Goal: Task Accomplishment & Management: Manage account settings

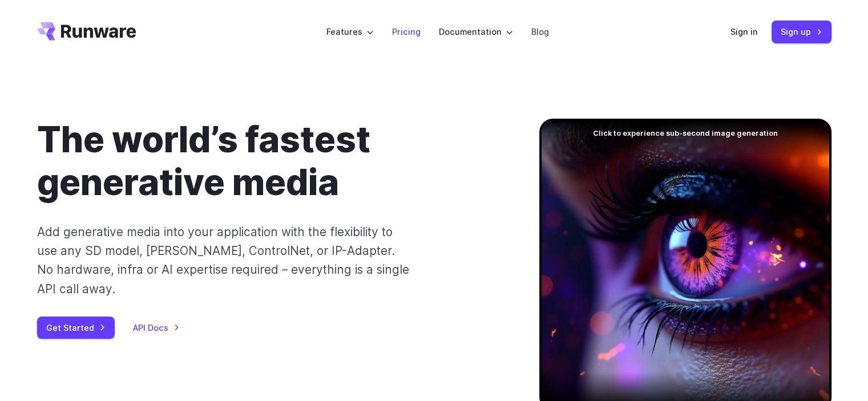
click at [406, 29] on link "Pricing" at bounding box center [406, 31] width 29 height 13
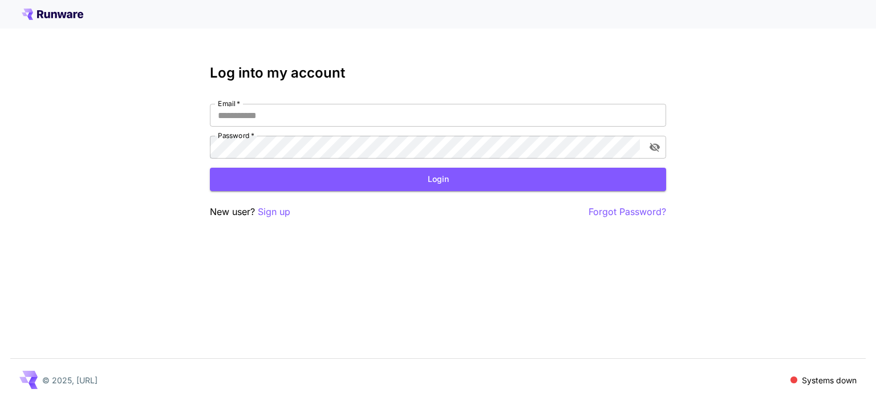
click at [78, 20] on div at bounding box center [438, 14] width 876 height 29
click at [69, 15] on icon at bounding box center [70, 15] width 6 height 6
click at [51, 6] on div at bounding box center [438, 14] width 876 height 29
click at [46, 13] on icon at bounding box center [53, 14] width 62 height 11
click at [44, 14] on icon at bounding box center [47, 15] width 6 height 6
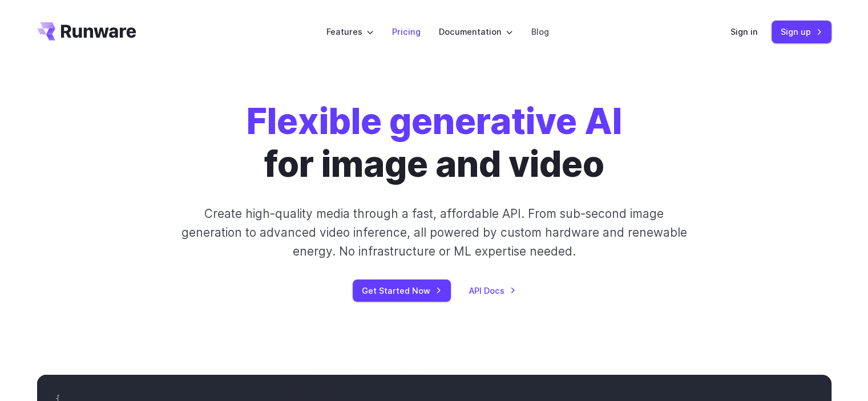
click at [407, 32] on link "Pricing" at bounding box center [406, 31] width 29 height 13
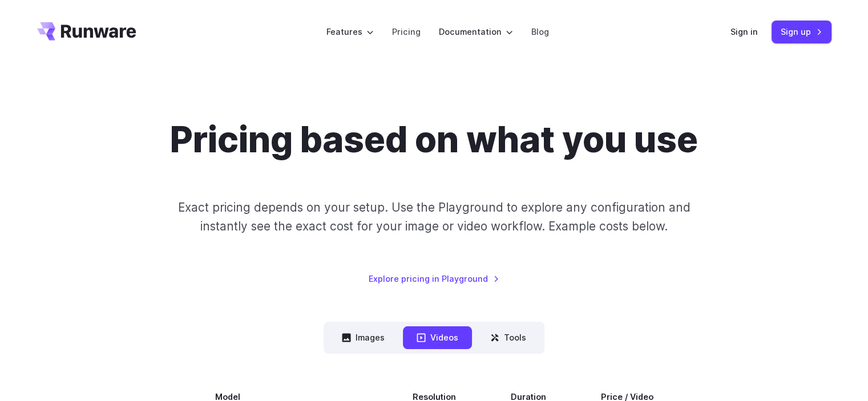
scroll to position [228, 0]
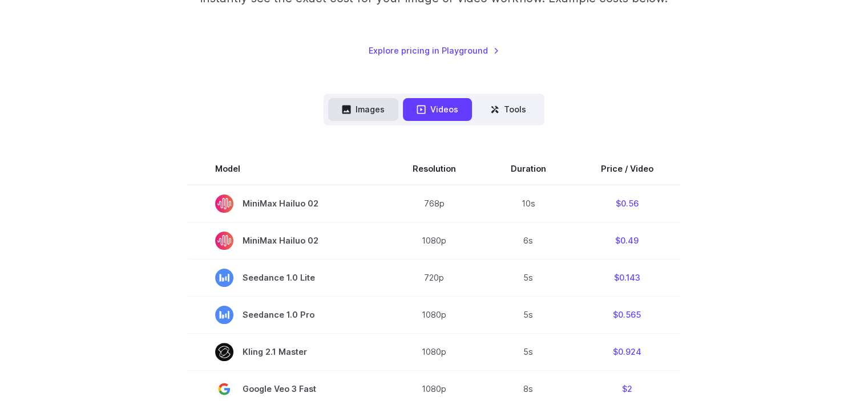
click at [374, 102] on button "Images" at bounding box center [363, 109] width 70 height 22
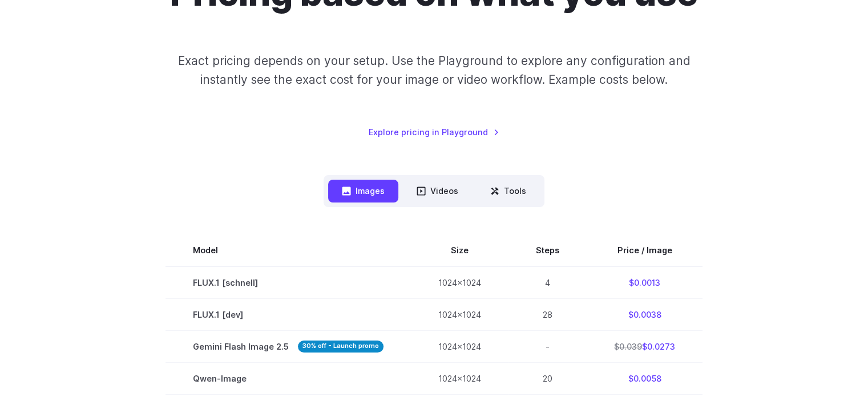
scroll to position [146, 0]
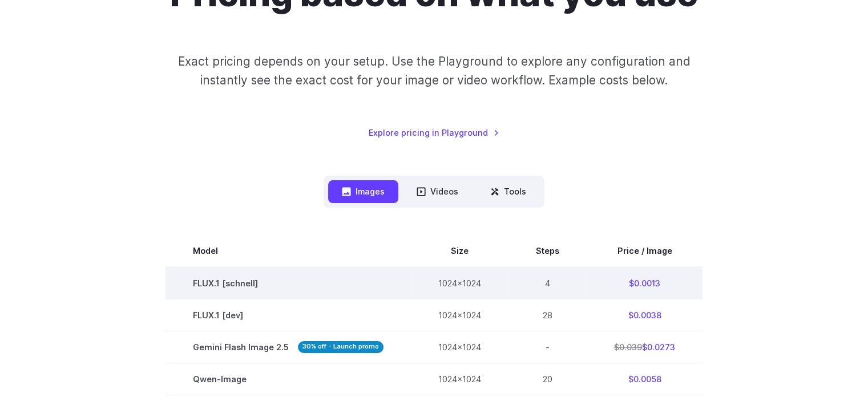
click at [226, 285] on td "FLUX.1 [schnell]" at bounding box center [287, 283] width 245 height 33
click at [642, 284] on td "$0.0013" at bounding box center [644, 283] width 116 height 33
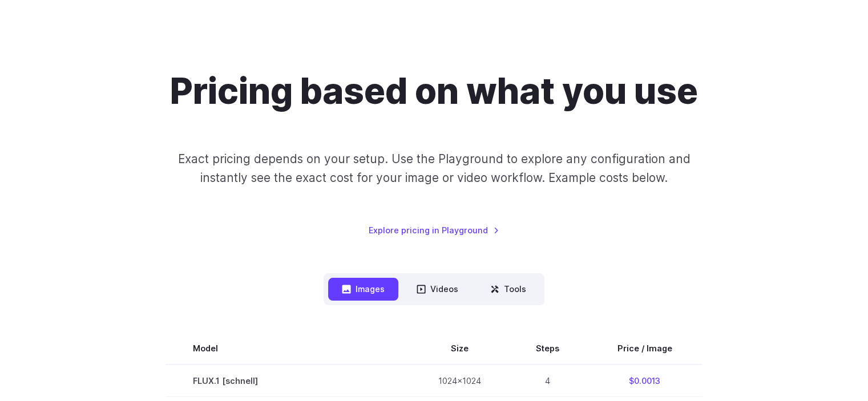
scroll to position [0, 0]
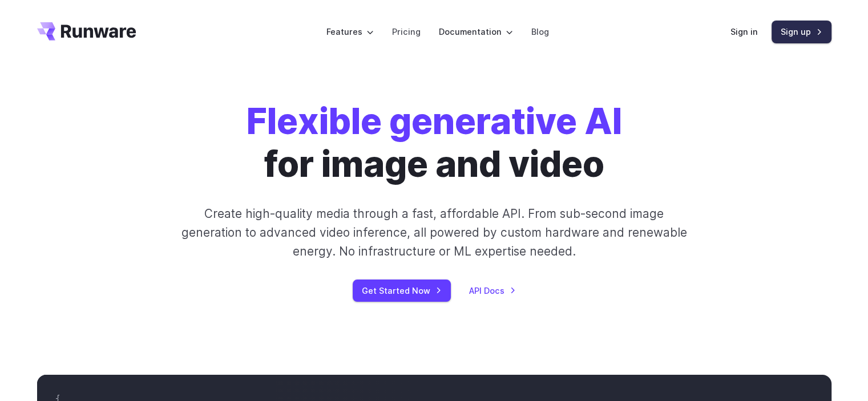
click at [795, 35] on link "Sign up" at bounding box center [801, 32] width 60 height 22
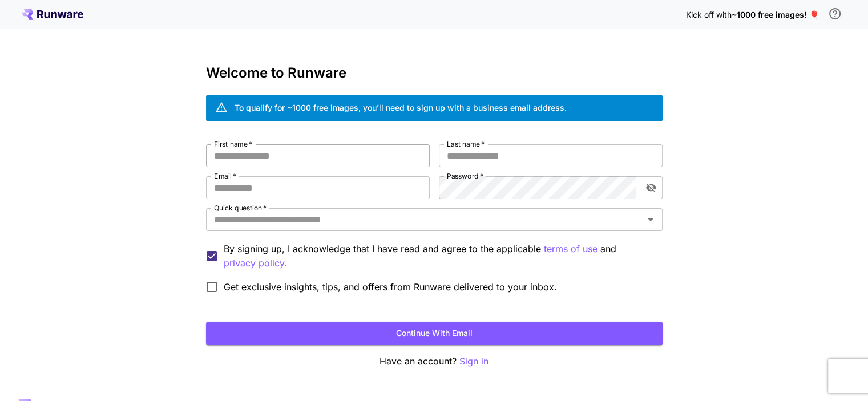
click at [298, 164] on input "First name   *" at bounding box center [318, 155] width 224 height 23
type input "*******"
type input "******"
type input "**********"
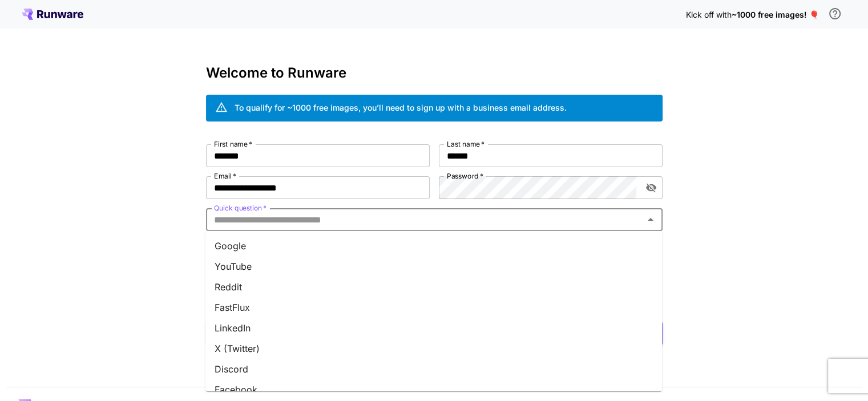
click at [302, 224] on input "Quick question   *" at bounding box center [424, 220] width 431 height 16
click at [273, 247] on li "Google" at bounding box center [433, 246] width 456 height 21
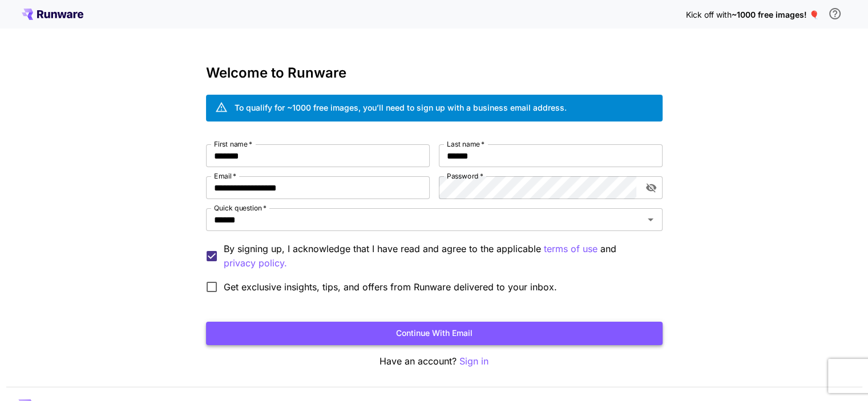
click at [356, 334] on button "Continue with email" at bounding box center [434, 333] width 456 height 23
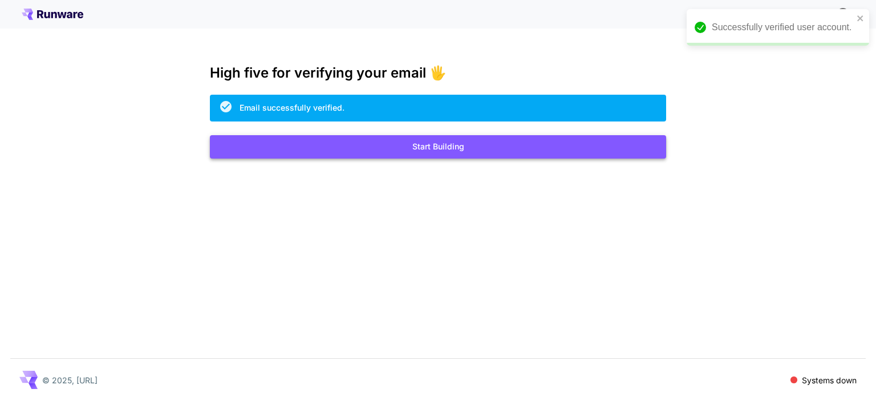
click at [481, 150] on button "Start Building" at bounding box center [438, 146] width 456 height 23
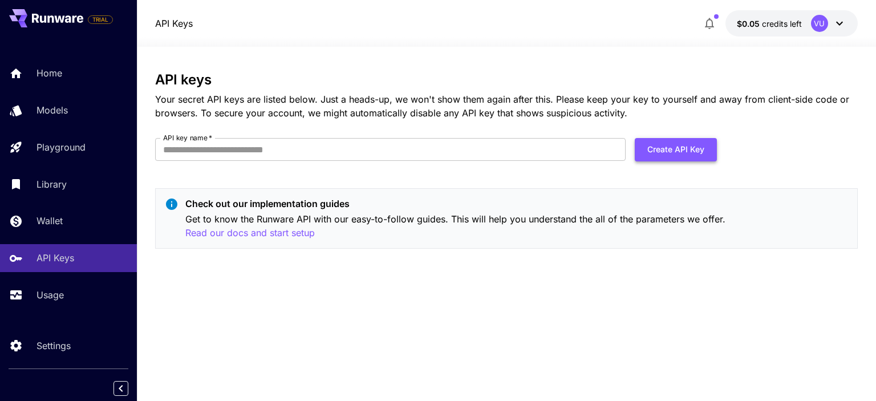
click at [656, 152] on button "Create API Key" at bounding box center [676, 149] width 82 height 23
click at [436, 151] on input "API key name   *" at bounding box center [390, 149] width 471 height 23
type input "********"
click at [654, 150] on button "Create API Key" at bounding box center [676, 149] width 82 height 23
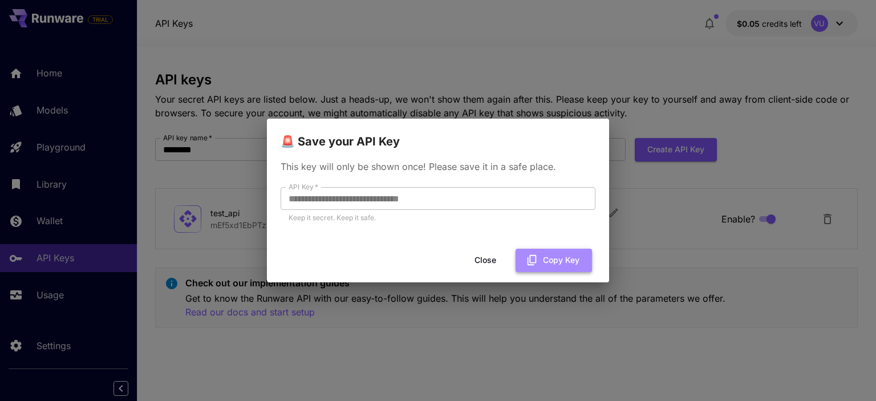
click at [564, 255] on button "Copy Key" at bounding box center [554, 260] width 76 height 23
click at [561, 262] on button "Copied" at bounding box center [558, 260] width 67 height 23
click at [481, 267] on button "Close" at bounding box center [485, 260] width 51 height 23
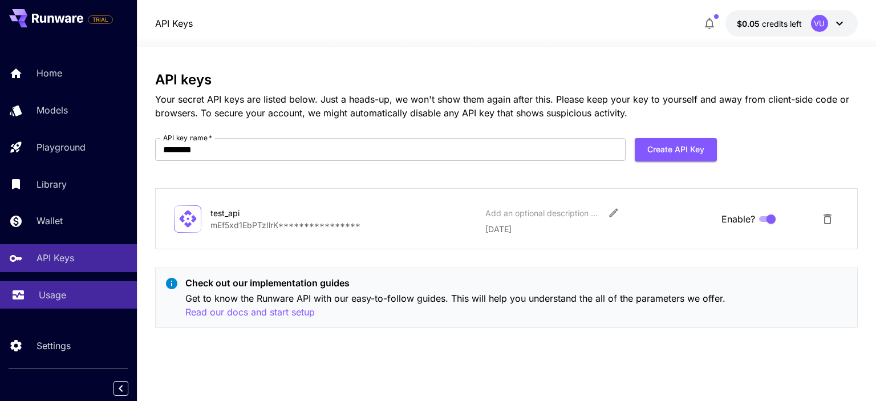
click at [70, 291] on div "Usage" at bounding box center [83, 295] width 89 height 14
